Goal: Use online tool/utility: Utilize a website feature to perform a specific function

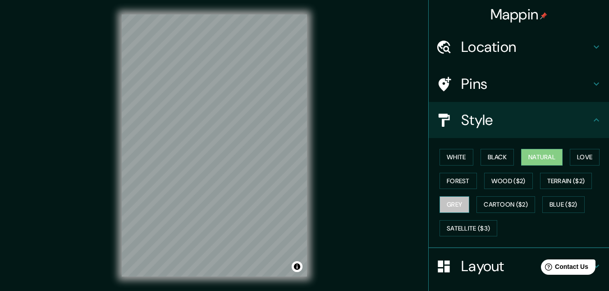
click at [440, 204] on button "Grey" at bounding box center [455, 204] width 30 height 17
click at [545, 158] on button "Natural" at bounding box center [541, 157] width 41 height 17
click at [452, 161] on button "White" at bounding box center [457, 157] width 34 height 17
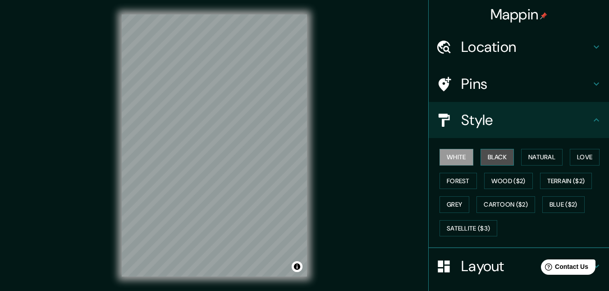
click at [489, 159] on button "Black" at bounding box center [498, 157] width 34 height 17
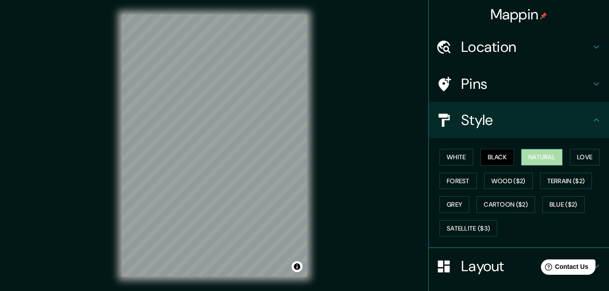
click at [536, 160] on button "Natural" at bounding box center [541, 157] width 41 height 17
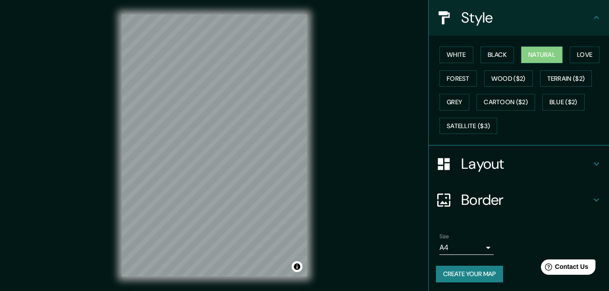
scroll to position [105, 0]
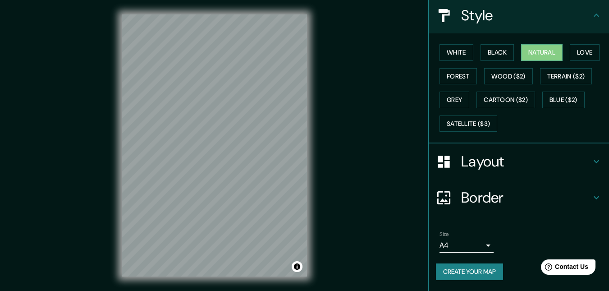
click at [476, 203] on h4 "Border" at bounding box center [526, 197] width 130 height 18
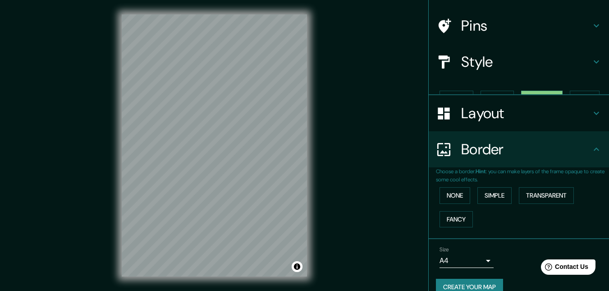
scroll to position [58, 0]
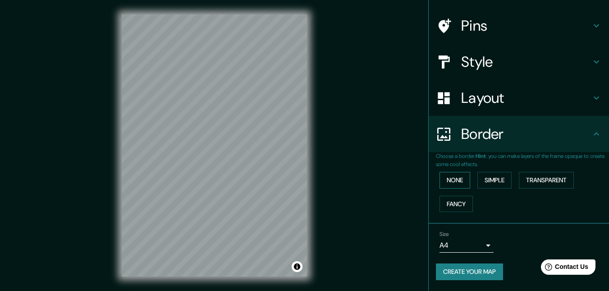
click at [440, 178] on button "None" at bounding box center [455, 180] width 31 height 17
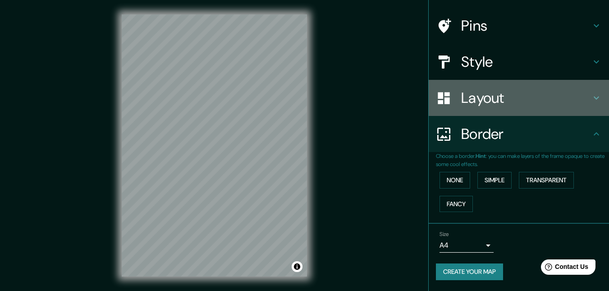
click at [463, 99] on h4 "Layout" at bounding box center [526, 98] width 130 height 18
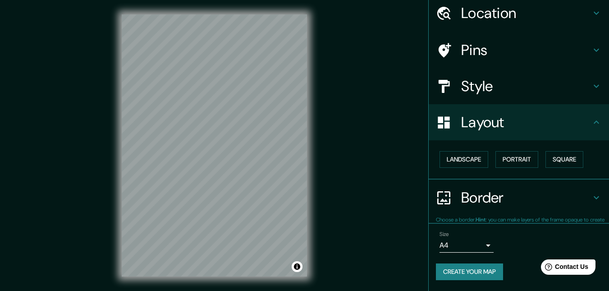
scroll to position [33, 0]
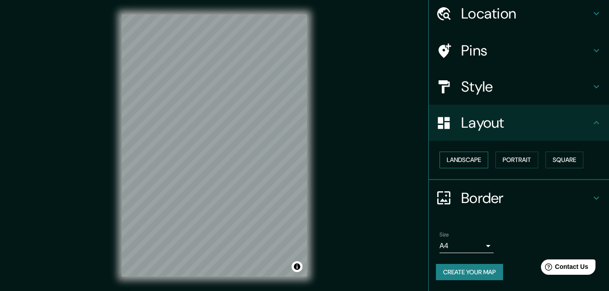
click at [461, 167] on button "Landscape" at bounding box center [464, 159] width 49 height 17
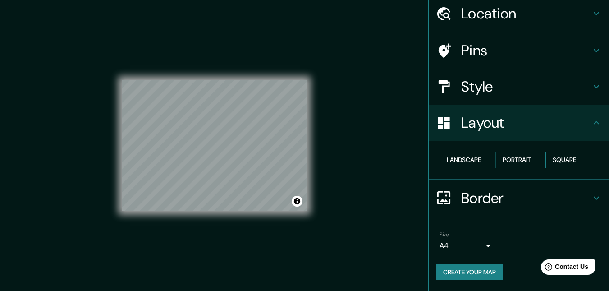
click at [574, 161] on button "Square" at bounding box center [564, 159] width 38 height 17
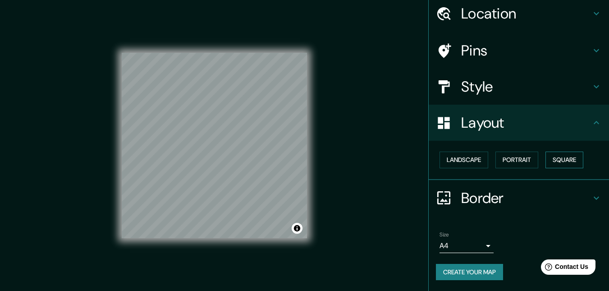
click at [574, 161] on button "Square" at bounding box center [564, 159] width 38 height 17
click at [495, 160] on button "Portrait" at bounding box center [516, 159] width 43 height 17
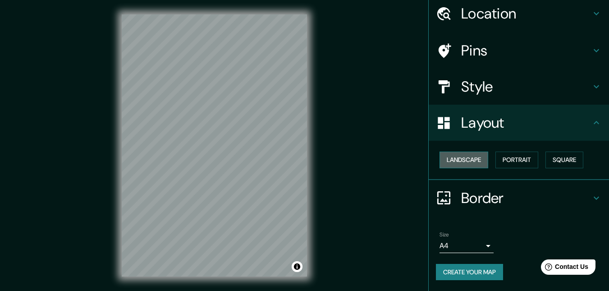
click at [458, 160] on button "Landscape" at bounding box center [464, 159] width 49 height 17
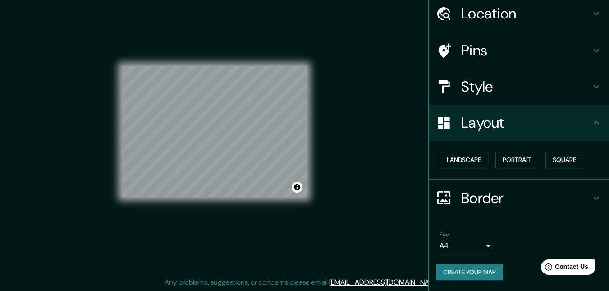
scroll to position [14, 0]
click at [563, 200] on h4 "Border" at bounding box center [526, 198] width 130 height 18
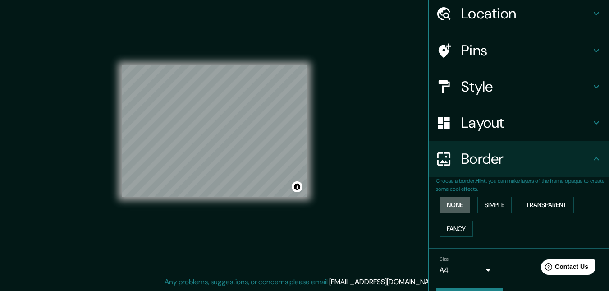
click at [442, 205] on button "None" at bounding box center [455, 205] width 31 height 17
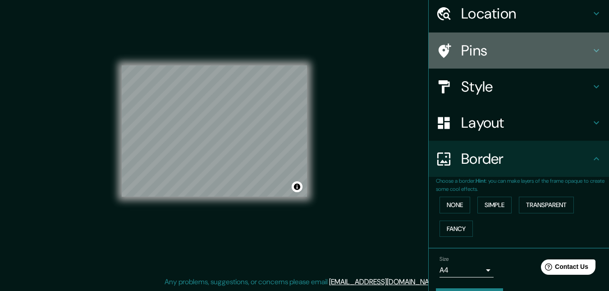
click at [471, 60] on div "Pins" at bounding box center [519, 50] width 180 height 36
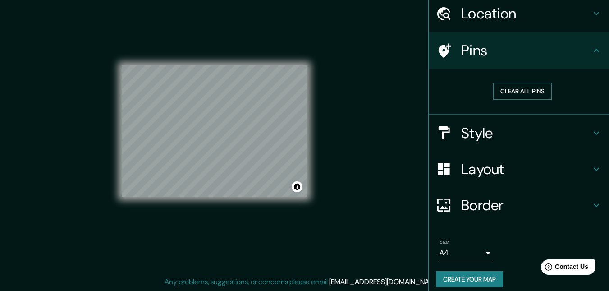
click at [501, 91] on button "Clear all pins" at bounding box center [522, 91] width 59 height 17
click at [445, 53] on div at bounding box center [448, 51] width 25 height 16
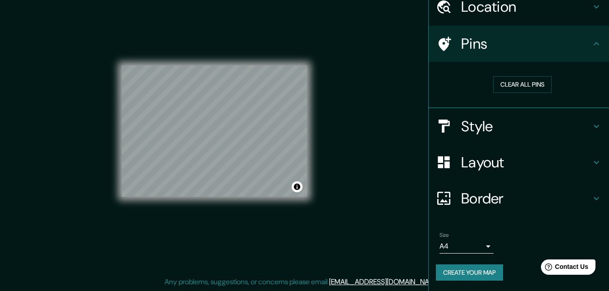
scroll to position [41, 0]
click at [448, 276] on button "Create your map" at bounding box center [469, 272] width 67 height 17
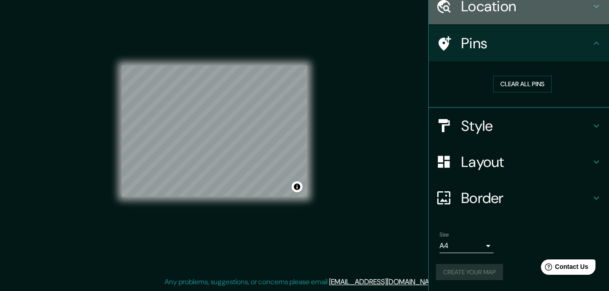
click at [592, 9] on icon at bounding box center [596, 6] width 11 height 11
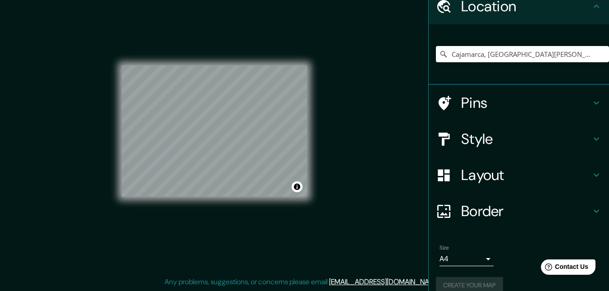
click at [591, 7] on icon at bounding box center [596, 6] width 11 height 11
click at [463, 284] on div "Create your map" at bounding box center [519, 285] width 166 height 17
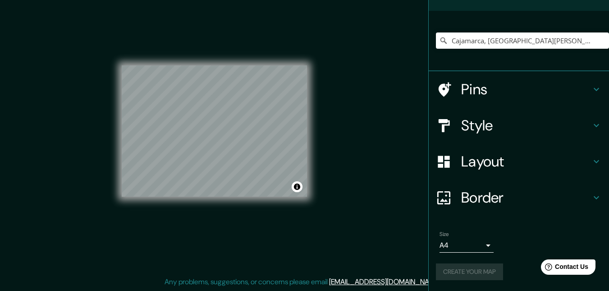
click at [454, 272] on div "Create your map" at bounding box center [519, 271] width 166 height 17
click at [470, 94] on h4 "Pins" at bounding box center [526, 89] width 130 height 18
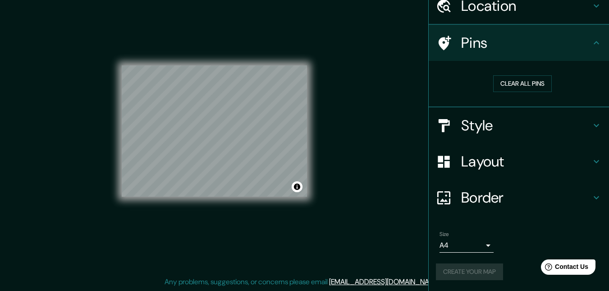
scroll to position [41, 0]
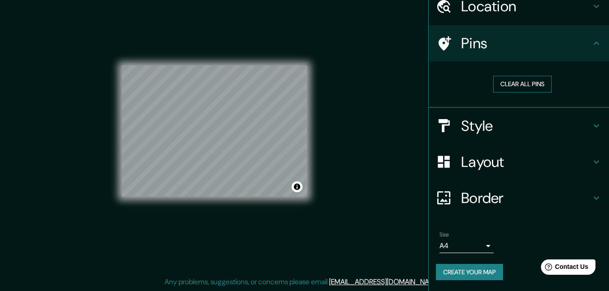
click at [498, 87] on button "Clear all pins" at bounding box center [522, 84] width 59 height 17
click at [465, 123] on h4 "Style" at bounding box center [526, 126] width 130 height 18
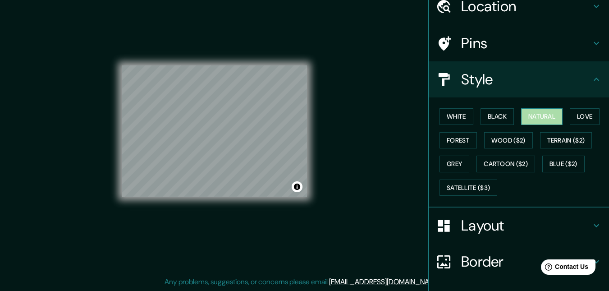
click at [536, 110] on button "Natural" at bounding box center [541, 116] width 41 height 17
click at [484, 87] on h4 "Style" at bounding box center [526, 79] width 130 height 18
click at [594, 75] on icon at bounding box center [596, 79] width 11 height 11
click at [464, 245] on div "Border" at bounding box center [519, 261] width 180 height 36
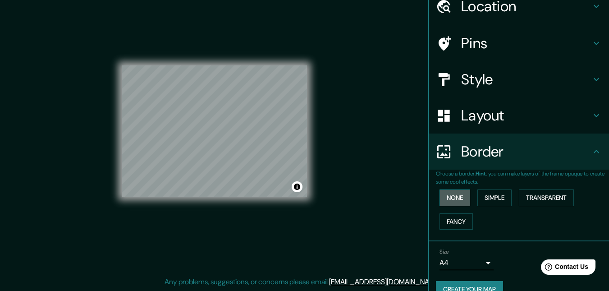
drag, startPoint x: 456, startPoint y: 196, endPoint x: 451, endPoint y: 192, distance: 6.1
click at [456, 196] on button "None" at bounding box center [455, 197] width 31 height 17
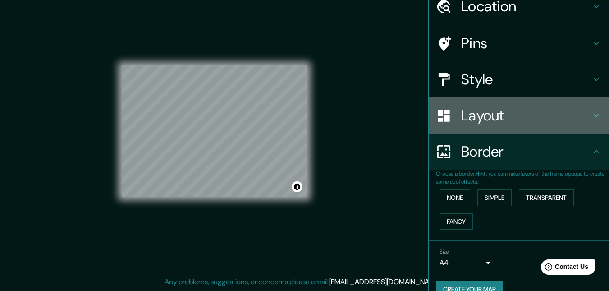
click at [467, 128] on div "Layout" at bounding box center [519, 115] width 180 height 36
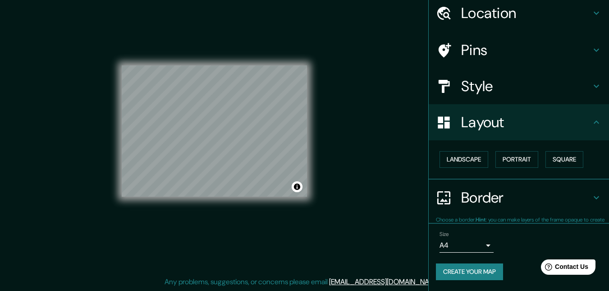
scroll to position [33, 0]
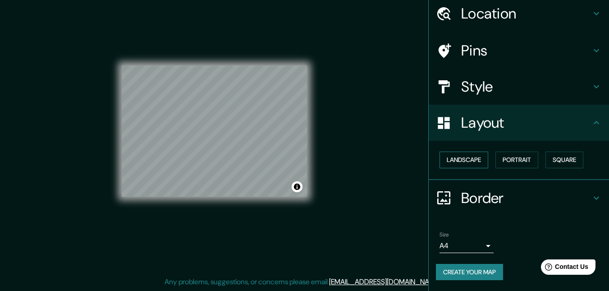
click at [461, 162] on button "Landscape" at bounding box center [464, 159] width 49 height 17
click at [465, 207] on div "Border" at bounding box center [519, 198] width 180 height 36
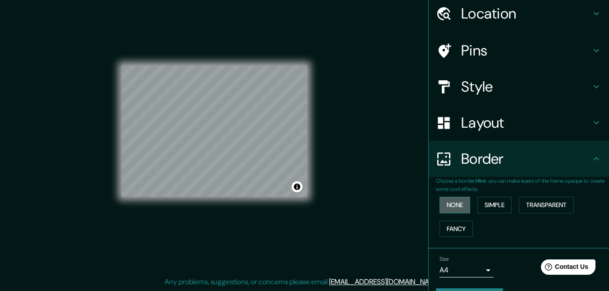
click at [456, 201] on button "None" at bounding box center [455, 205] width 31 height 17
click at [596, 161] on div "Border" at bounding box center [519, 159] width 180 height 36
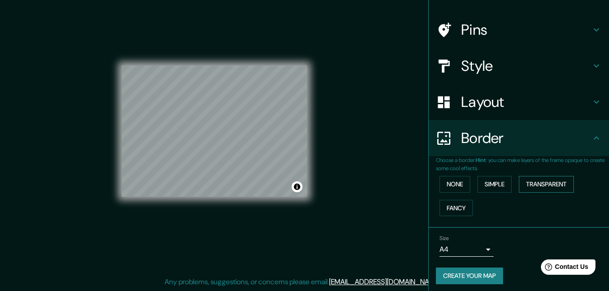
scroll to position [58, 0]
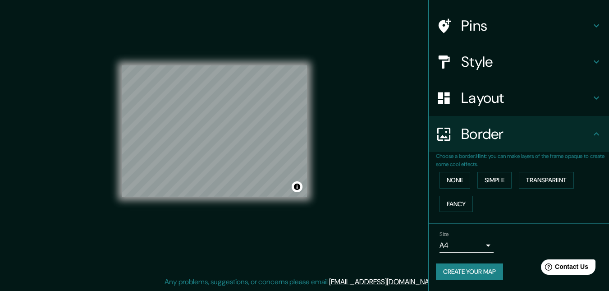
click at [456, 274] on button "Create your map" at bounding box center [469, 271] width 67 height 17
click at [461, 273] on button "Create your map" at bounding box center [469, 271] width 67 height 17
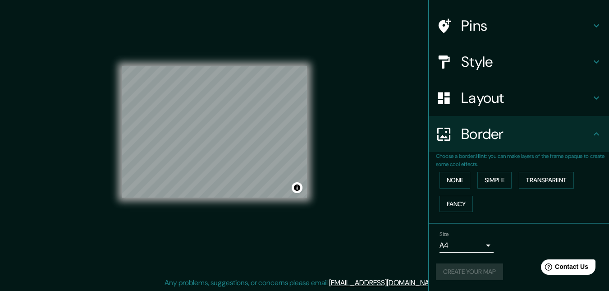
scroll to position [14, 0]
